Goal: Information Seeking & Learning: Learn about a topic

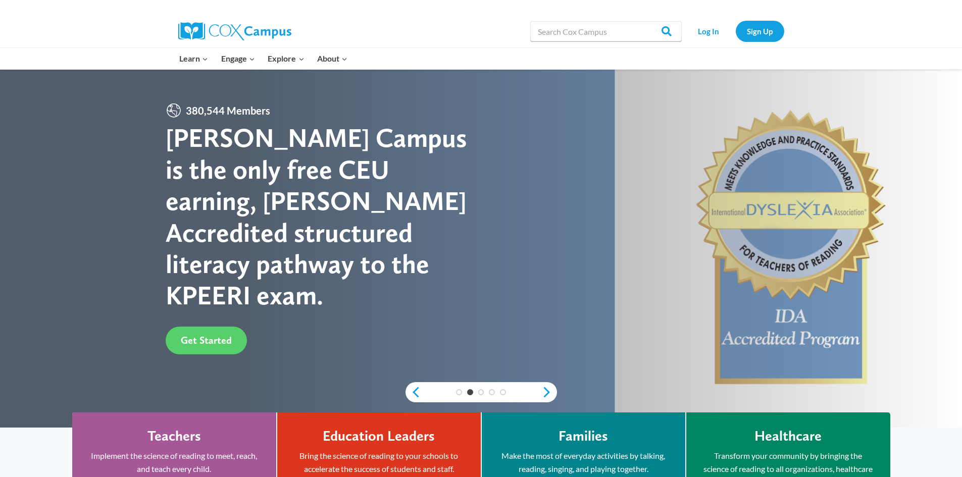
click at [488, 151] on div at bounding box center [481, 249] width 962 height 358
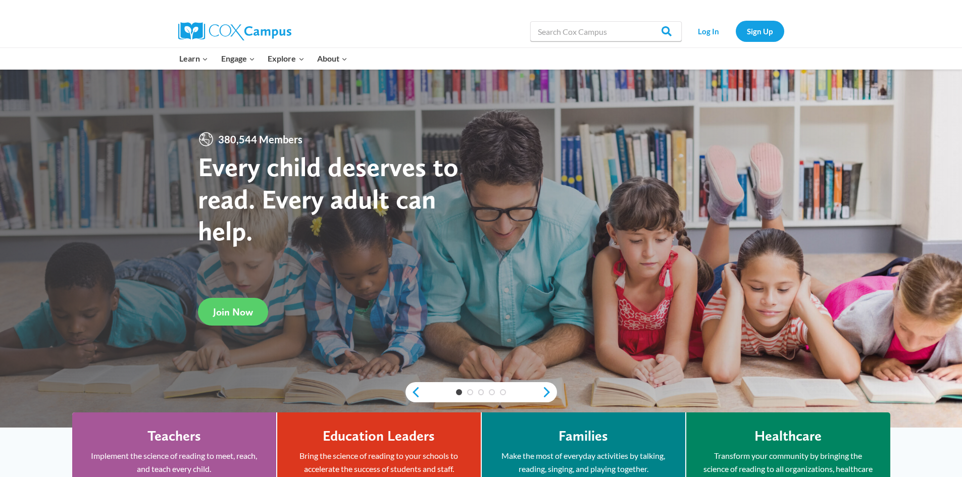
click at [204, 436] on div "Teachers Implement the science of reading to meet, reach, and teach every child…" at bounding box center [174, 476] width 174 height 96
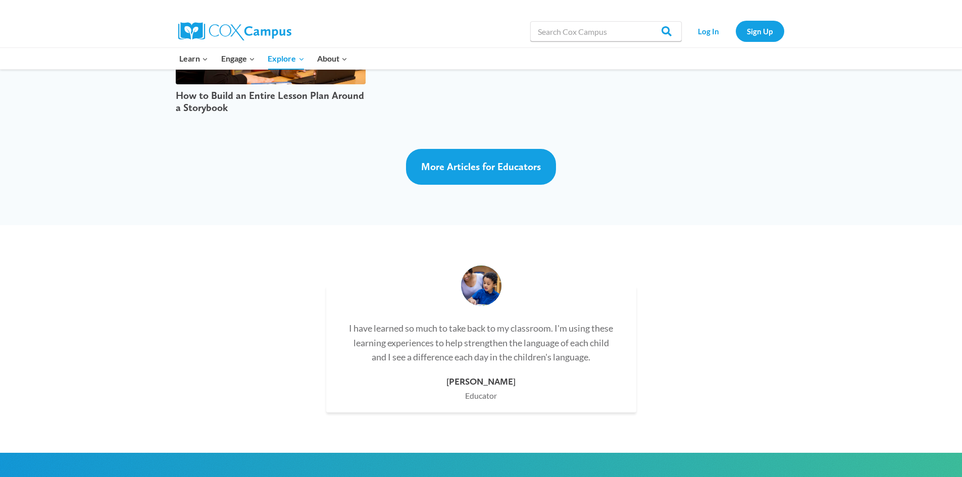
scroll to position [2728, 0]
